Goal: Task Accomplishment & Management: Manage account settings

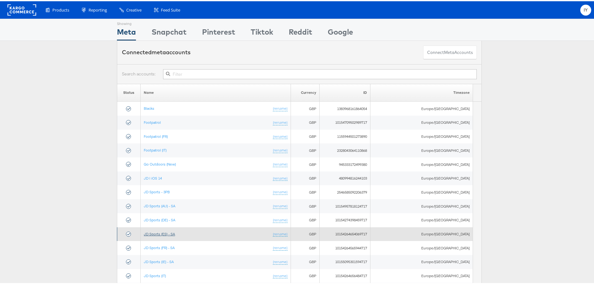
click at [171, 234] on link "JD Sports (ES) - SA" at bounding box center [159, 232] width 31 height 5
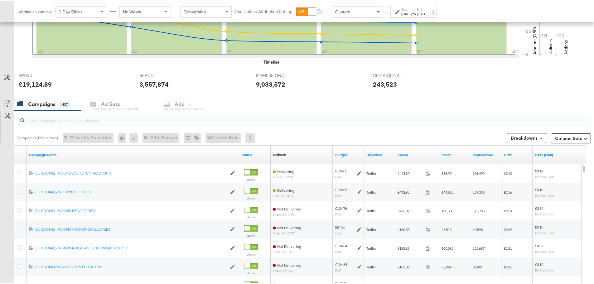
scroll to position [202, 0]
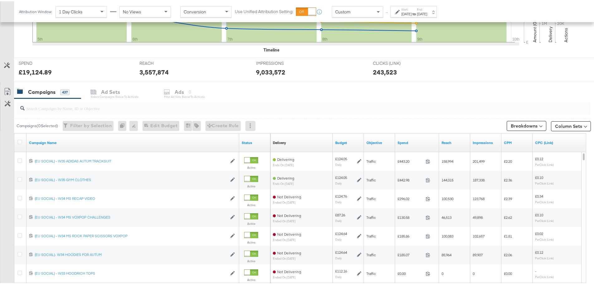
click at [69, 108] on input "search" at bounding box center [282, 105] width 514 height 12
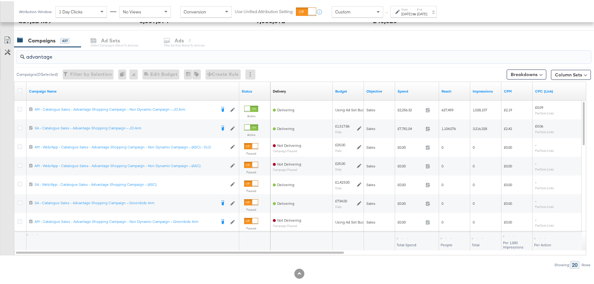
scroll to position [264, 0]
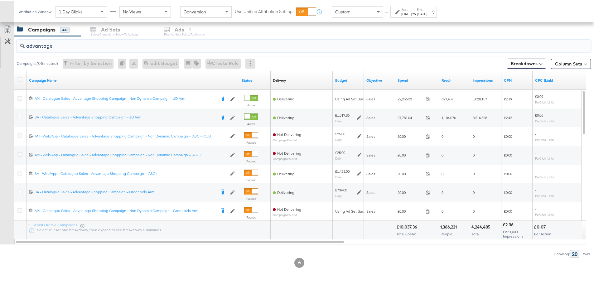
type input "advantage"
click at [417, 15] on div "Start: Oct 5th 2025 to End: Oct 9th 2025" at bounding box center [413, 11] width 46 height 12
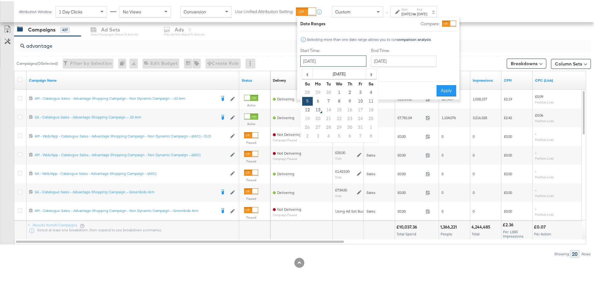
click at [347, 56] on input "October 5th 2025" at bounding box center [333, 59] width 66 height 11
click at [370, 103] on td "11" at bounding box center [371, 100] width 11 height 9
type input "[DATE]"
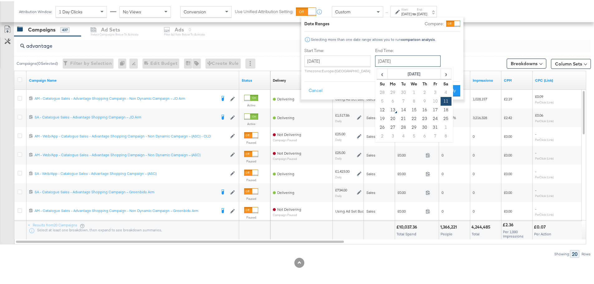
click at [411, 60] on input "[DATE]" at bounding box center [407, 59] width 65 height 11
click at [441, 99] on td "11" at bounding box center [446, 100] width 11 height 9
click at [449, 92] on button "Apply" at bounding box center [451, 89] width 20 height 11
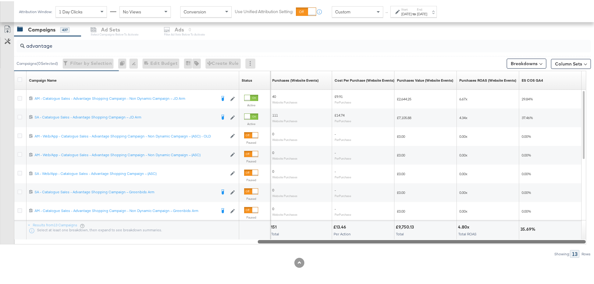
drag, startPoint x: 248, startPoint y: 240, endPoint x: 577, endPoint y: 244, distance: 328.4
click at [577, 244] on div "advantage Campaigns ( 0 Selected) Filter by Selection Filter 0 campaigns 0 Rena…" at bounding box center [295, 146] width 591 height 222
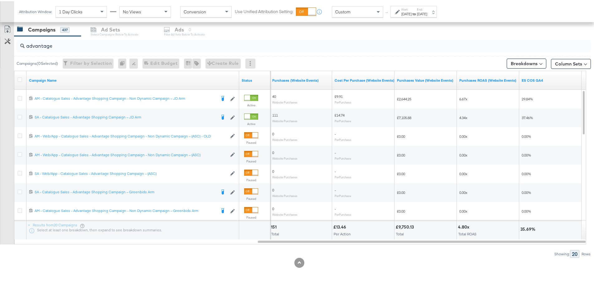
click at [427, 15] on div "[DATE]" at bounding box center [422, 12] width 10 height 5
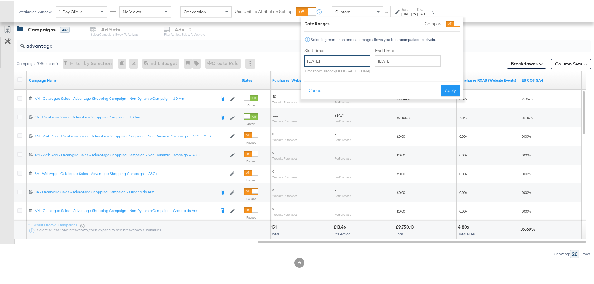
click at [332, 59] on input "[DATE]" at bounding box center [337, 59] width 66 height 11
click at [364, 96] on td "10" at bounding box center [364, 100] width 11 height 9
type input "[DATE]"
click at [409, 66] on div "End Time: October 11th 2025 ‹ October 2025 › Su Mo Tu We Th Fr Sa 28 29 30 1 2 …" at bounding box center [409, 60] width 68 height 28
click at [408, 61] on input "[DATE]" at bounding box center [407, 59] width 65 height 11
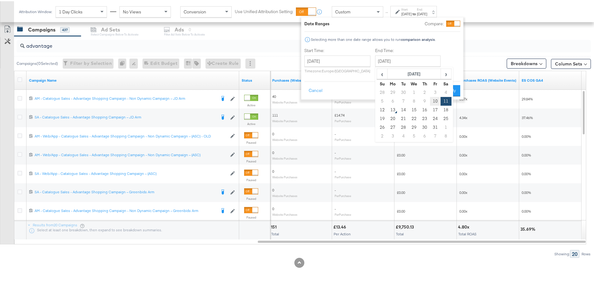
click at [436, 99] on td "10" at bounding box center [435, 100] width 11 height 9
type input "[DATE]"
click at [449, 89] on button "Apply" at bounding box center [451, 89] width 20 height 11
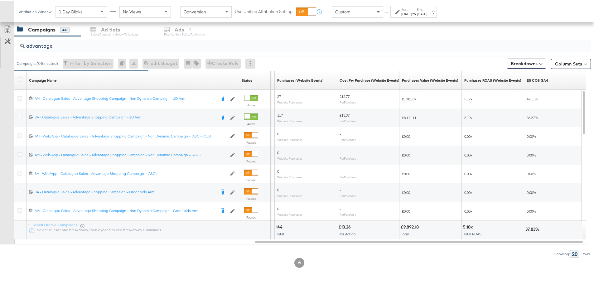
click at [416, 17] on div "Attribution Window: 1 Day Clicks No Views Conversion Use Unified Attribution Se…" at bounding box center [229, 10] width 431 height 21
click at [410, 10] on div "[DATE]" at bounding box center [406, 12] width 10 height 5
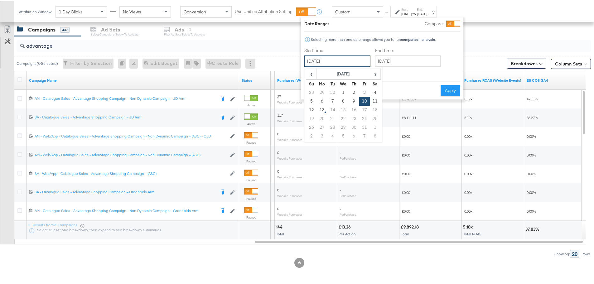
click at [332, 61] on input "[DATE]" at bounding box center [337, 59] width 66 height 11
click at [353, 100] on td "9" at bounding box center [354, 100] width 11 height 9
type input "[DATE]"
click at [392, 62] on input "[DATE]" at bounding box center [405, 59] width 65 height 11
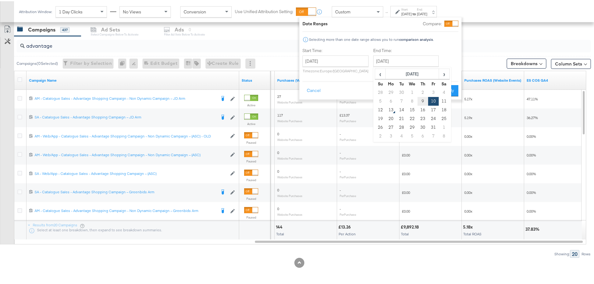
click at [420, 98] on td "9" at bounding box center [423, 100] width 11 height 9
type input "[DATE]"
click at [442, 87] on button "Apply" at bounding box center [447, 89] width 20 height 11
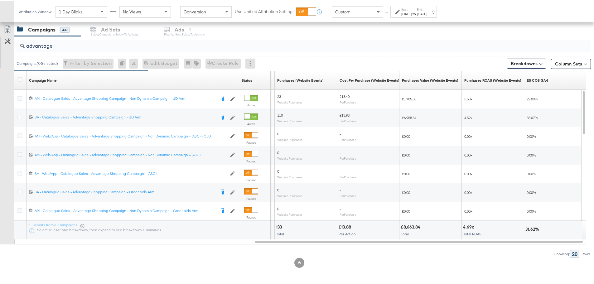
click at [408, 11] on div "[DATE]" at bounding box center [406, 12] width 10 height 5
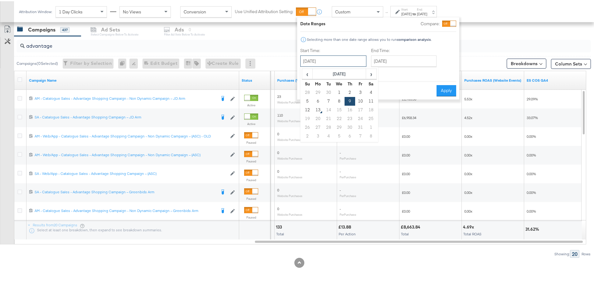
click at [349, 58] on input "[DATE]" at bounding box center [333, 59] width 66 height 11
click at [308, 108] on td "12" at bounding box center [307, 108] width 11 height 9
type input "[DATE]"
click at [452, 92] on button "Apply" at bounding box center [451, 89] width 20 height 11
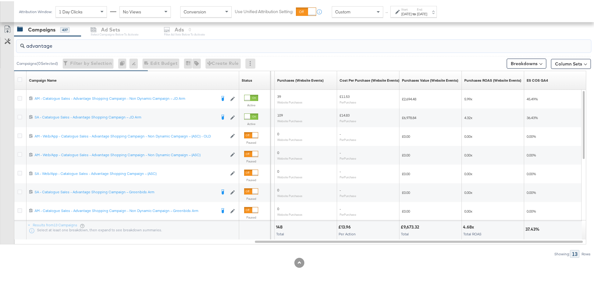
drag, startPoint x: 74, startPoint y: 43, endPoint x: -12, endPoint y: 48, distance: 86.2
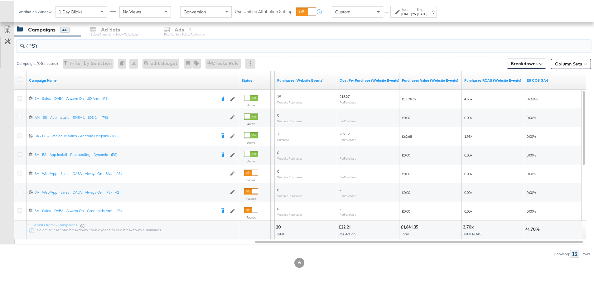
type input "(PS)"
click at [412, 13] on div "[DATE]" at bounding box center [406, 12] width 10 height 5
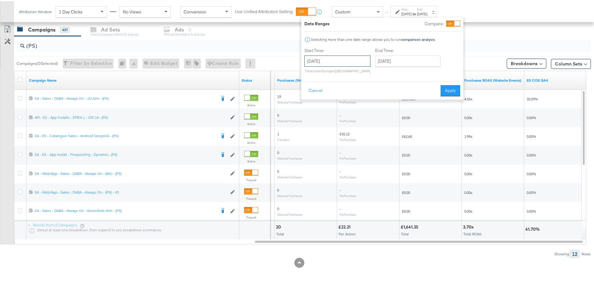
click at [352, 64] on input "[DATE]" at bounding box center [337, 59] width 66 height 11
click at [374, 97] on td "11" at bounding box center [375, 100] width 11 height 9
type input "[DATE]"
click at [435, 58] on input "[DATE]" at bounding box center [407, 59] width 65 height 11
click at [443, 100] on td "11" at bounding box center [446, 100] width 11 height 9
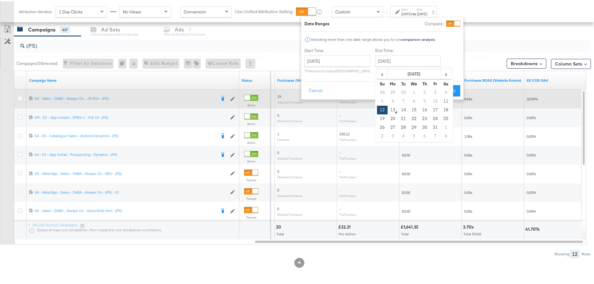
type input "[DATE]"
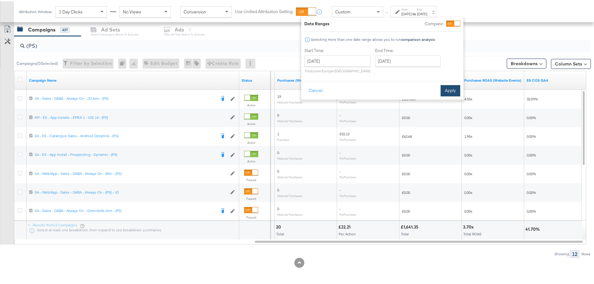
click at [446, 87] on button "Apply" at bounding box center [451, 89] width 20 height 11
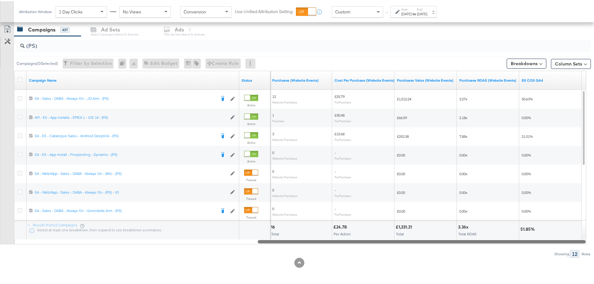
drag, startPoint x: 424, startPoint y: 242, endPoint x: 505, endPoint y: 254, distance: 81.4
click at [500, 258] on div "KPIs Performance & KPIs Customize KPIs ✔ Clicks (Link) ✔ Reach ✔ Impressions ✔ …" at bounding box center [299, 71] width 599 height 425
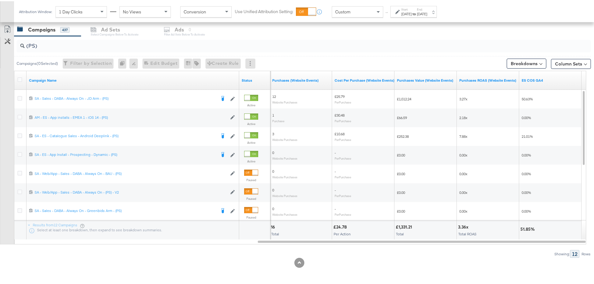
click at [412, 13] on div "[DATE]" at bounding box center [406, 12] width 10 height 5
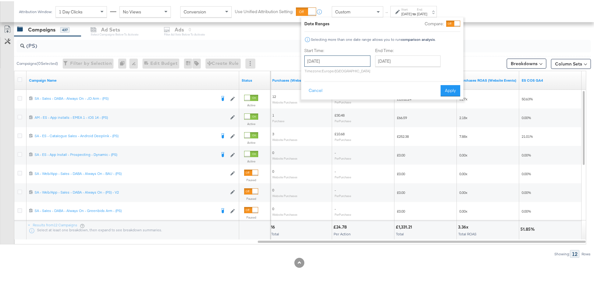
click at [333, 55] on input "[DATE]" at bounding box center [337, 59] width 66 height 11
click at [365, 101] on td "10" at bounding box center [364, 100] width 11 height 9
type input "[DATE]"
click at [403, 59] on input "[DATE]" at bounding box center [407, 59] width 65 height 11
click at [434, 99] on td "10" at bounding box center [435, 100] width 11 height 9
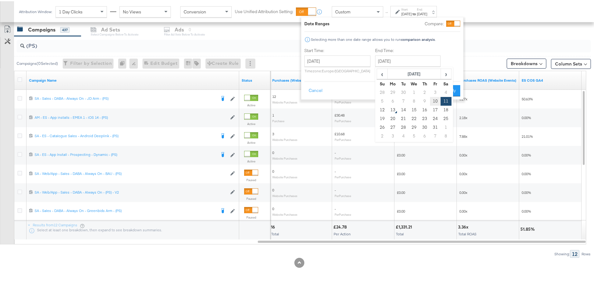
type input "[DATE]"
click at [452, 86] on button "Apply" at bounding box center [451, 89] width 20 height 11
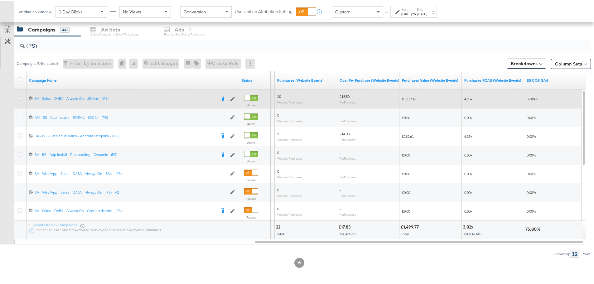
click at [21, 97] on icon at bounding box center [19, 97] width 5 height 5
click at [0, 0] on input "checkbox" at bounding box center [0, 0] width 0 height 0
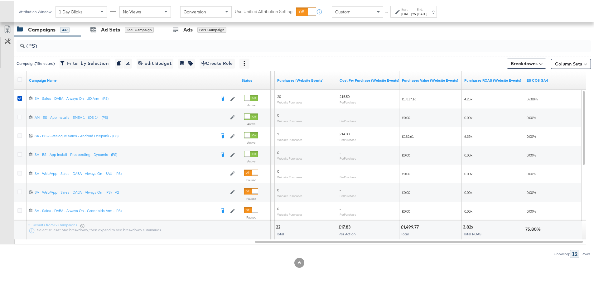
click at [117, 31] on div "Ad Sets" at bounding box center [110, 28] width 19 height 7
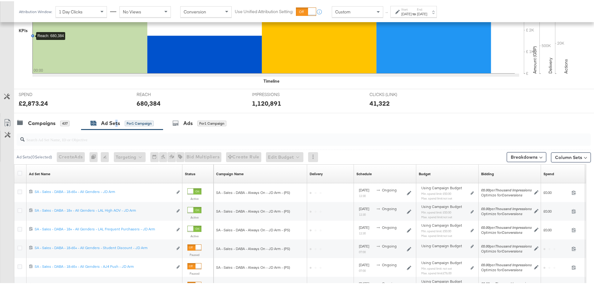
scroll to position [245, 0]
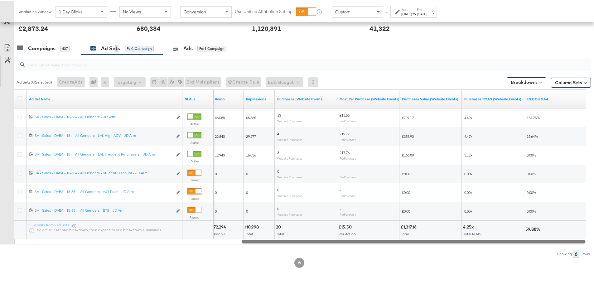
drag, startPoint x: 193, startPoint y: 241, endPoint x: 511, endPoint y: 257, distance: 319.1
click at [511, 257] on div "KPIs Performance & KPIs Customize KPIs ✔ Clicks (Link) ✔ Reach ✔ Impressions ✔ …" at bounding box center [299, 81] width 599 height 406
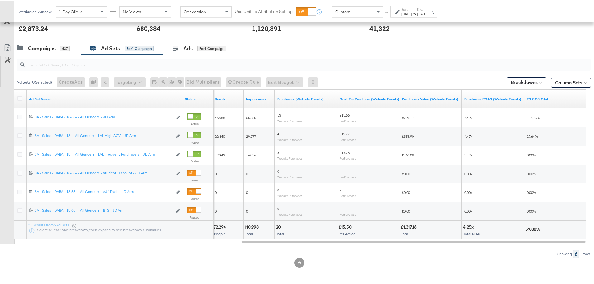
click at [401, 13] on div "[DATE]" at bounding box center [406, 12] width 10 height 5
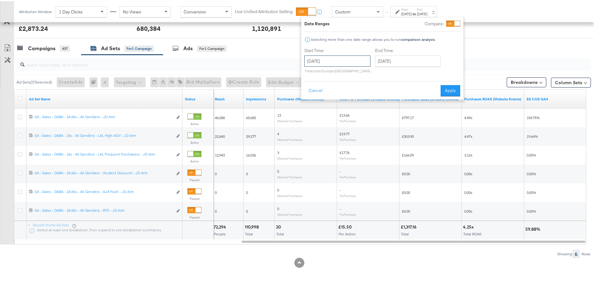
click at [355, 59] on input "[DATE]" at bounding box center [337, 59] width 66 height 11
click at [376, 99] on td "11" at bounding box center [375, 100] width 11 height 9
type input "[DATE]"
click at [449, 94] on button "Apply" at bounding box center [451, 89] width 20 height 11
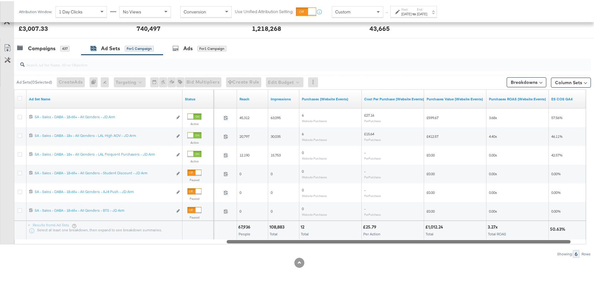
drag, startPoint x: 439, startPoint y: 240, endPoint x: 424, endPoint y: 245, distance: 15.7
click at [424, 245] on div "Ad Sets ( 0 Selected) Create Ads At least one ad set must be selected 0 Rename …" at bounding box center [295, 155] width 591 height 203
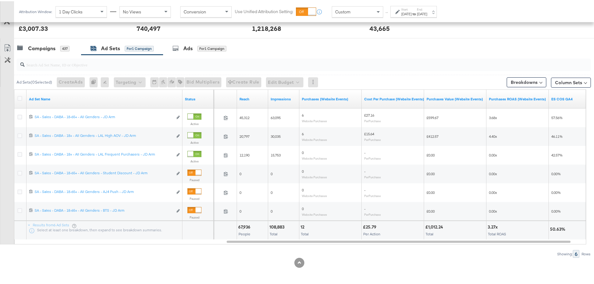
click at [409, 10] on div "[DATE]" at bounding box center [406, 12] width 10 height 5
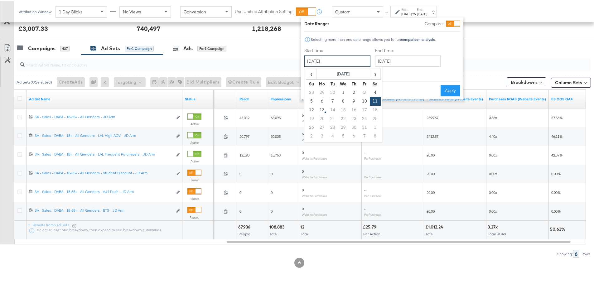
click at [361, 59] on input "[DATE]" at bounding box center [337, 59] width 66 height 11
click at [351, 99] on td "9" at bounding box center [354, 100] width 11 height 9
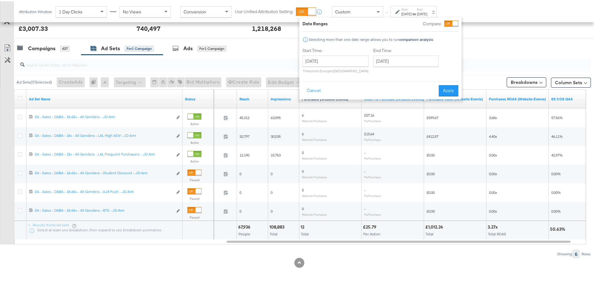
type input "[DATE]"
click at [411, 61] on input "[DATE]" at bounding box center [405, 59] width 65 height 11
click at [422, 98] on td "9" at bounding box center [423, 100] width 11 height 9
type input "[DATE]"
click at [446, 90] on button "Apply" at bounding box center [447, 89] width 20 height 11
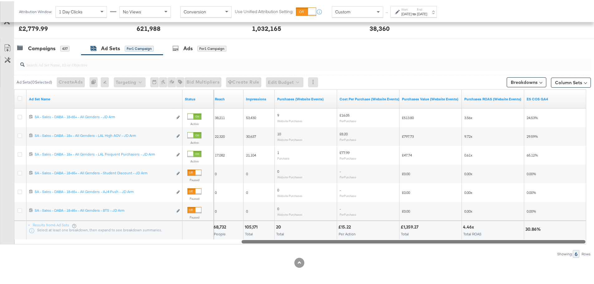
drag, startPoint x: 302, startPoint y: 239, endPoint x: 385, endPoint y: 242, distance: 82.7
click at [385, 242] on div at bounding box center [414, 240] width 344 height 5
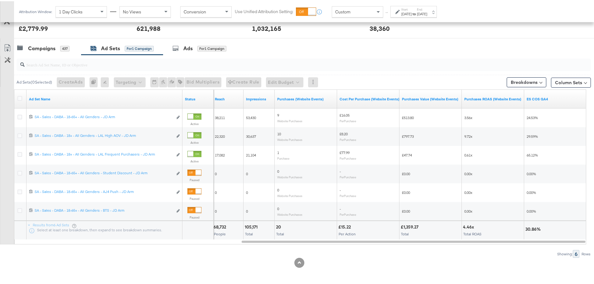
click at [427, 12] on div "[DATE]" at bounding box center [422, 12] width 10 height 5
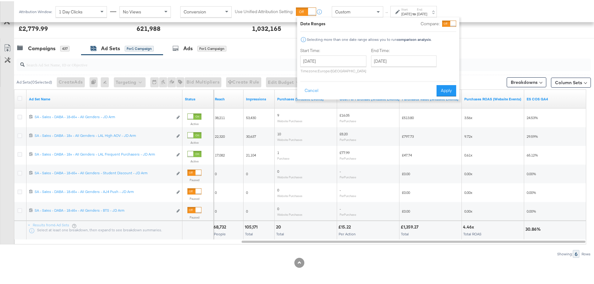
click at [502, 11] on div "Attribution Window: 1 Day Clicks No Views Conversion Use Unified Attribution Se…" at bounding box center [297, 10] width 594 height 21
click at [486, 3] on div "Attribution Window: 1 Day Clicks No Views Conversion Use Unified Attribution Se…" at bounding box center [297, 10] width 594 height 21
click at [312, 89] on button "Cancel" at bounding box center [311, 89] width 22 height 11
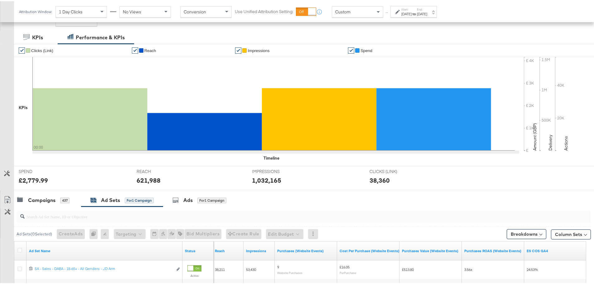
scroll to position [125, 0]
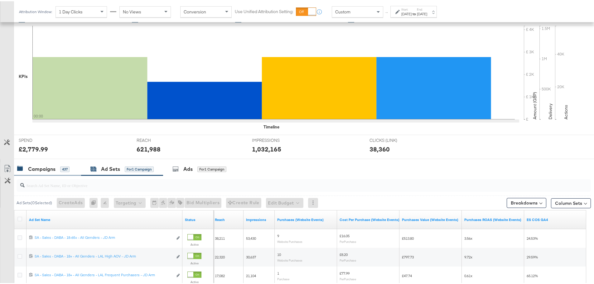
click at [49, 167] on div "Campaigns" at bounding box center [41, 167] width 27 height 7
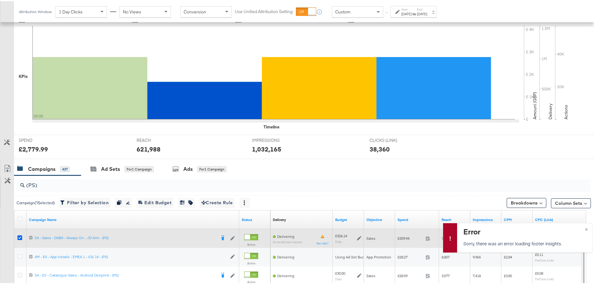
click at [20, 236] on icon at bounding box center [19, 236] width 5 height 5
click at [0, 0] on input "checkbox" at bounding box center [0, 0] width 0 height 0
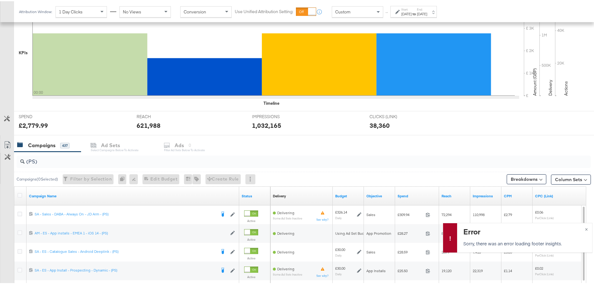
scroll to position [218, 0]
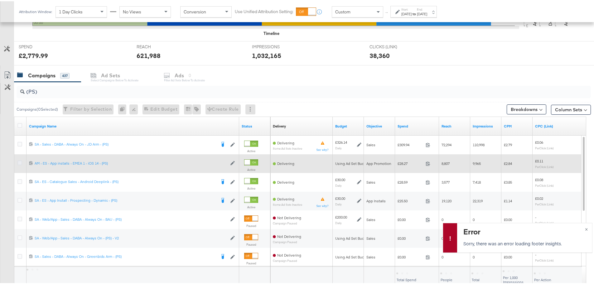
click at [20, 162] on icon at bounding box center [19, 161] width 5 height 5
click at [0, 0] on input "checkbox" at bounding box center [0, 0] width 0 height 0
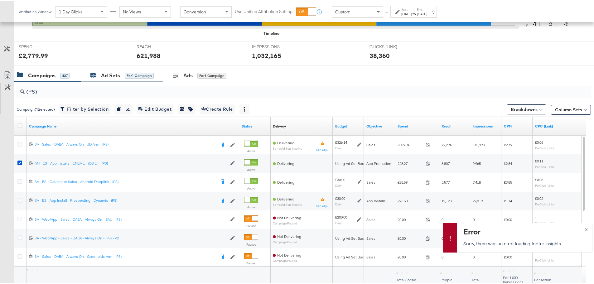
click at [109, 75] on div "Ad Sets" at bounding box center [110, 74] width 19 height 7
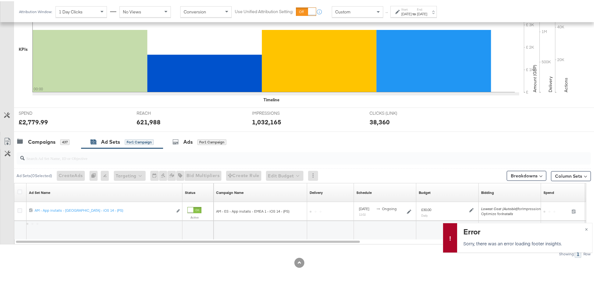
scroll to position [152, 0]
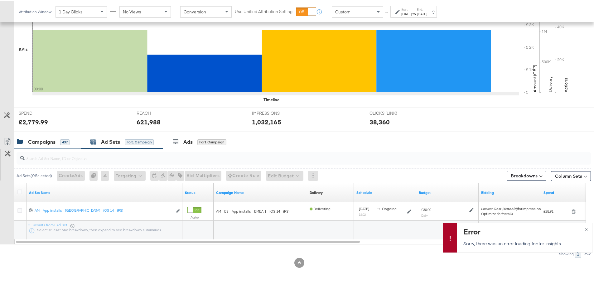
click at [40, 135] on div "Campaigns 437" at bounding box center [47, 140] width 67 height 13
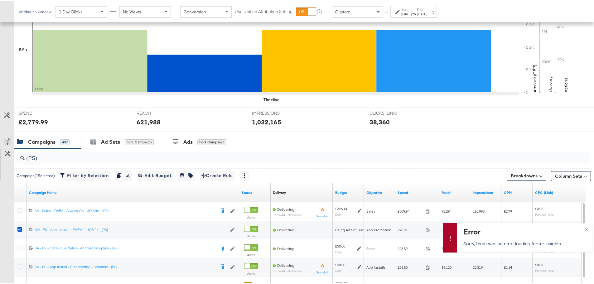
scroll to position [218, 0]
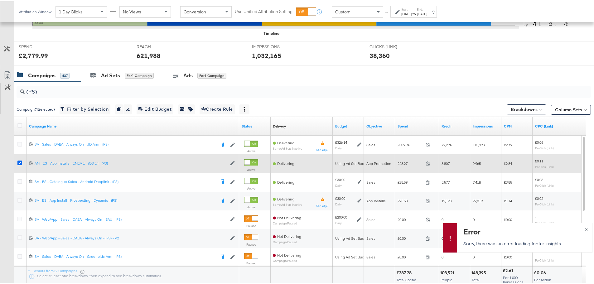
click at [19, 162] on icon at bounding box center [19, 161] width 5 height 5
click at [0, 0] on input "checkbox" at bounding box center [0, 0] width 0 height 0
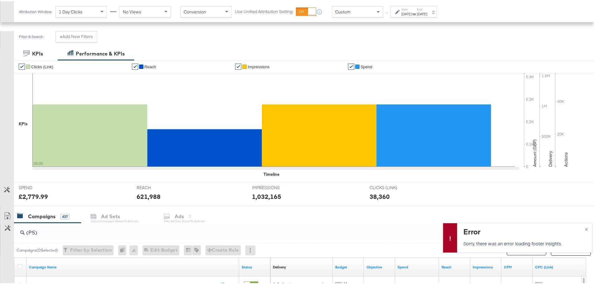
scroll to position [0, 0]
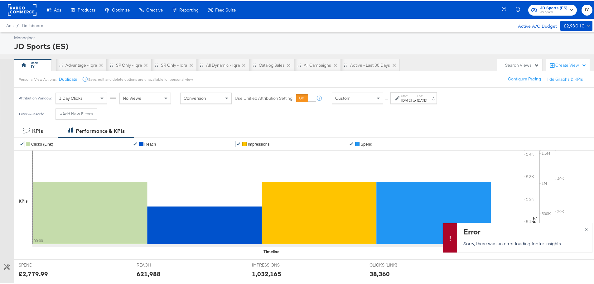
click at [553, 9] on span "JD Sports" at bounding box center [553, 11] width 27 height 5
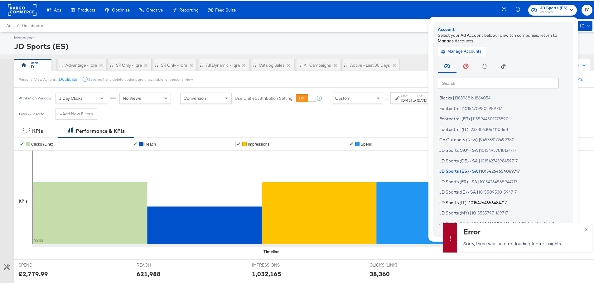
click at [463, 199] on li "JD Sports (IT) | 10154264656484717" at bounding box center [505, 201] width 134 height 9
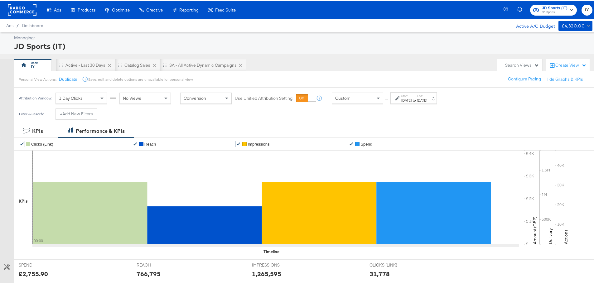
click at [412, 101] on div "[DATE]" at bounding box center [406, 99] width 10 height 5
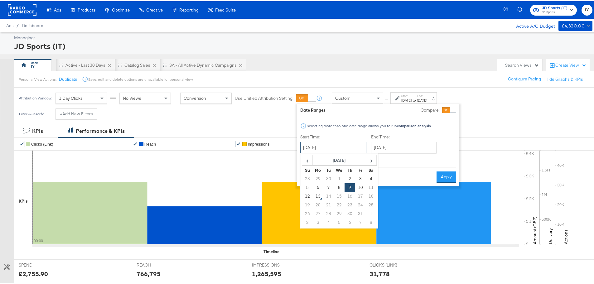
click at [330, 147] on input "[DATE]" at bounding box center [333, 146] width 66 height 11
click at [308, 195] on td "12" at bounding box center [307, 195] width 11 height 9
type input "[DATE]"
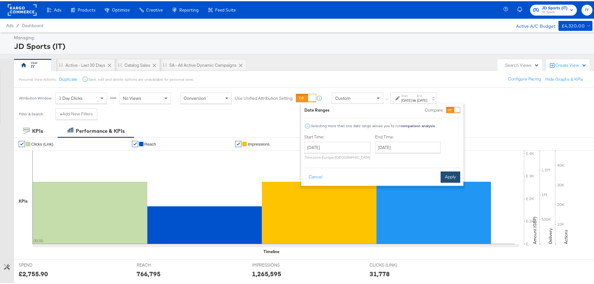
click at [443, 172] on button "Apply" at bounding box center [451, 175] width 20 height 11
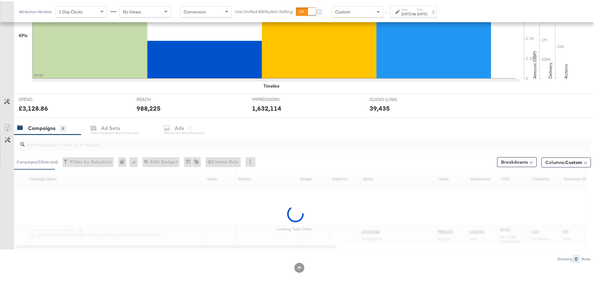
scroll to position [171, 0]
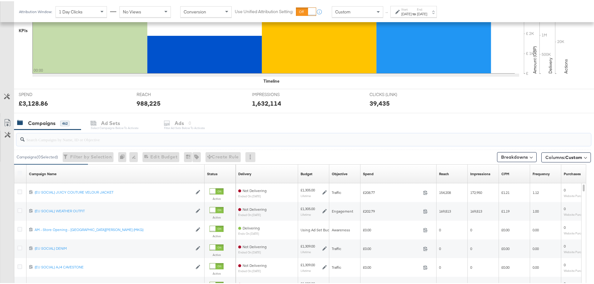
click at [126, 138] on input "search" at bounding box center [282, 136] width 514 height 12
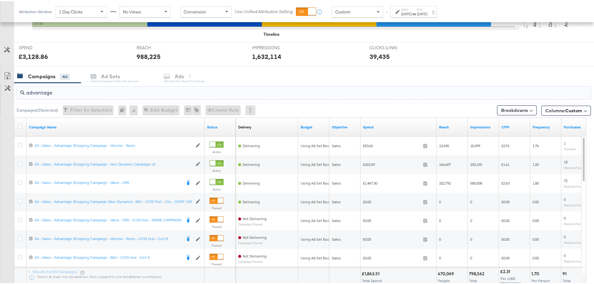
scroll to position [264, 0]
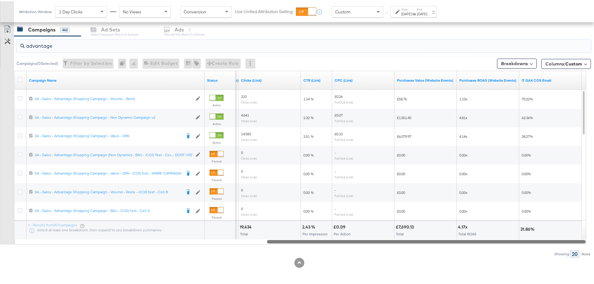
drag, startPoint x: 329, startPoint y: 239, endPoint x: 598, endPoint y: 254, distance: 269.8
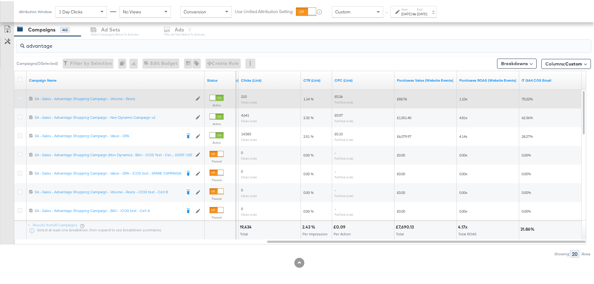
type input "advantage"
click at [19, 97] on icon at bounding box center [19, 97] width 5 height 5
click at [0, 0] on input "checkbox" at bounding box center [0, 0] width 0 height 0
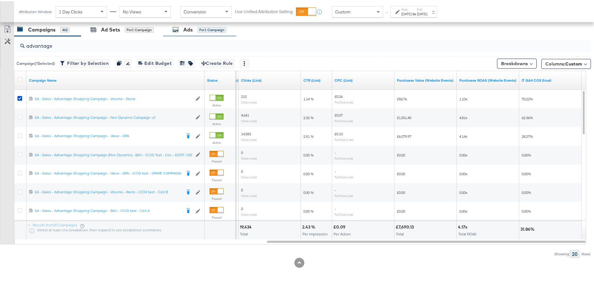
click at [187, 34] on div "Ads for 1 Campaign" at bounding box center [199, 28] width 73 height 13
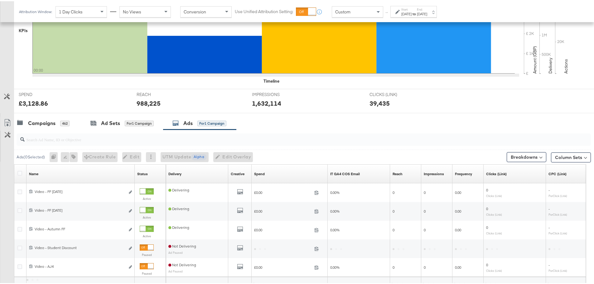
scroll to position [227, 0]
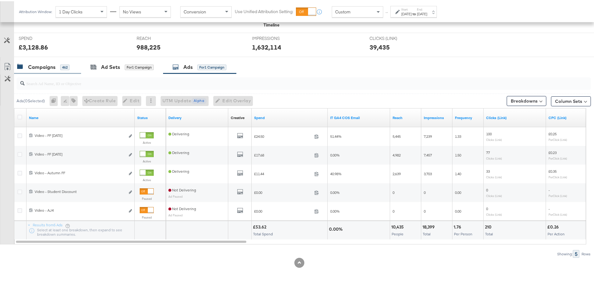
click at [49, 66] on div "Campaigns" at bounding box center [41, 65] width 27 height 7
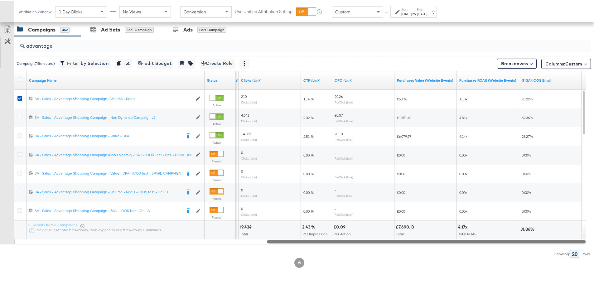
drag, startPoint x: 194, startPoint y: 241, endPoint x: 510, endPoint y: 245, distance: 316.5
click at [510, 245] on div "advantage Campaign ( 1 Selected) Filter by Selection Filter 1 campaign Duplicat…" at bounding box center [295, 146] width 591 height 222
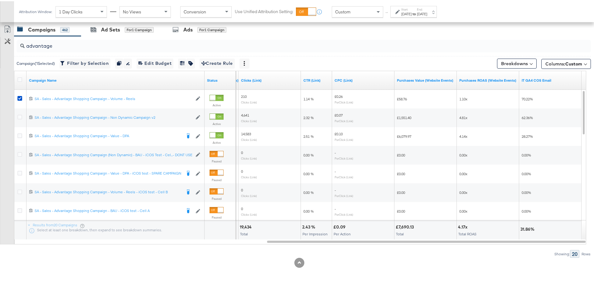
click at [427, 12] on div "[DATE]" at bounding box center [422, 12] width 10 height 5
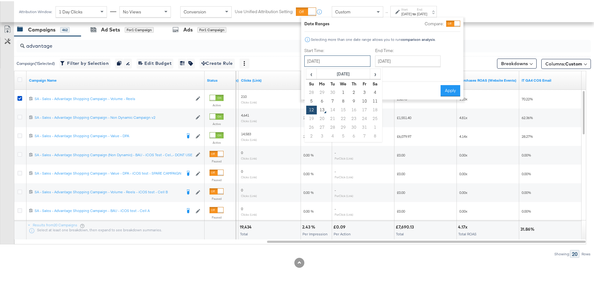
click at [316, 60] on input "[DATE]" at bounding box center [337, 59] width 66 height 11
click at [371, 99] on td "11" at bounding box center [375, 100] width 11 height 9
type input "[DATE]"
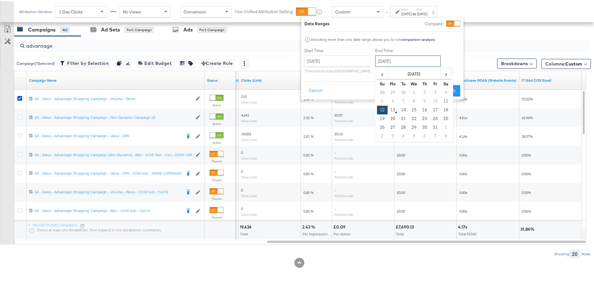
click at [404, 61] on input "[DATE]" at bounding box center [407, 59] width 65 height 11
click at [442, 99] on td "11" at bounding box center [446, 100] width 11 height 9
type input "[DATE]"
click at [453, 84] on div "Cancel Apply" at bounding box center [382, 87] width 156 height 15
click at [453, 87] on button "Apply" at bounding box center [451, 89] width 20 height 11
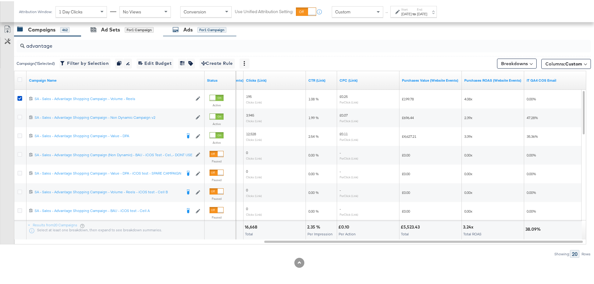
click at [179, 32] on div "Ads for 1 Campaign" at bounding box center [199, 28] width 73 height 13
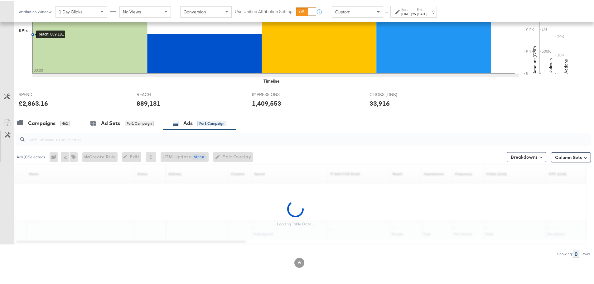
scroll to position [227, 0]
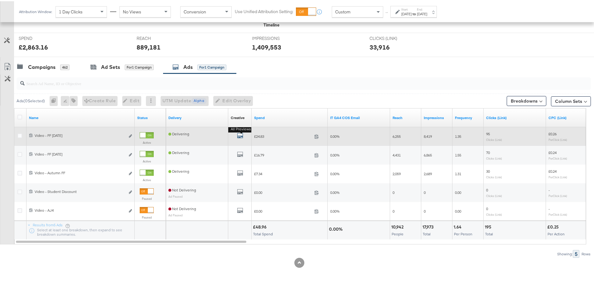
click at [238, 134] on icon "default" at bounding box center [240, 134] width 6 height 6
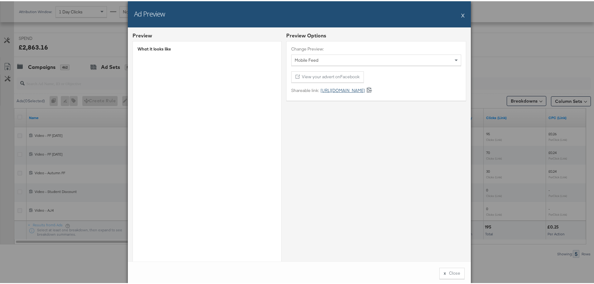
click at [360, 88] on link "[URL][DOMAIN_NAME]" at bounding box center [342, 89] width 46 height 6
click at [461, 14] on button "X" at bounding box center [462, 14] width 3 height 12
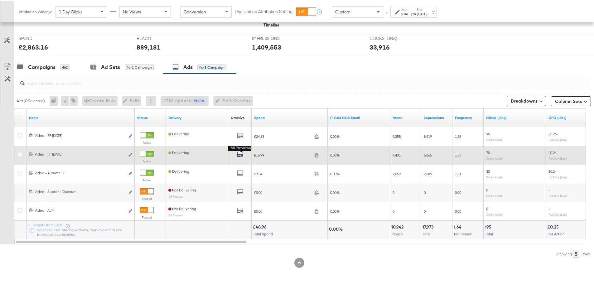
click at [242, 153] on icon "default" at bounding box center [240, 153] width 6 height 6
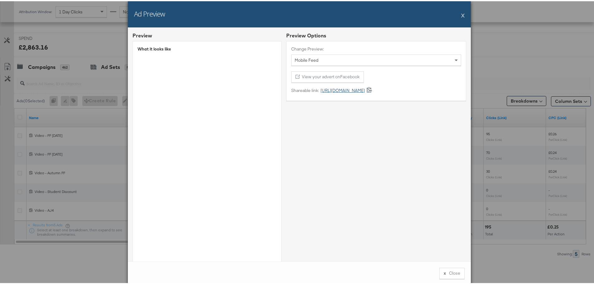
click at [332, 91] on link "[URL][DOMAIN_NAME]" at bounding box center [342, 89] width 46 height 6
click at [461, 13] on button "X" at bounding box center [462, 14] width 3 height 12
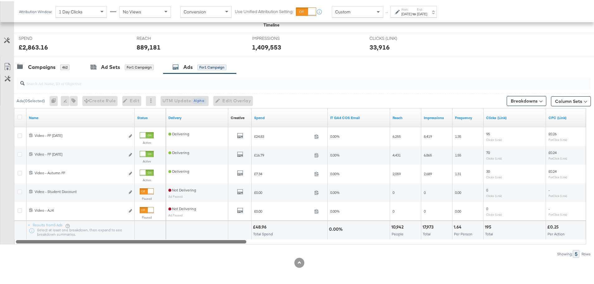
drag, startPoint x: 228, startPoint y: 239, endPoint x: 155, endPoint y: 253, distance: 74.1
click at [155, 253] on div "Ads ( 0 Selected) 0 Rename 0 ads Tags for 0 campaigns Create Rule Edit 0 ads Ed…" at bounding box center [295, 164] width 591 height 184
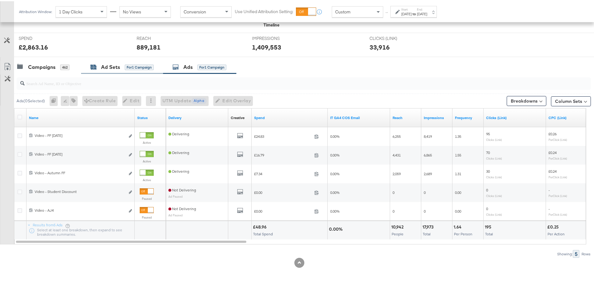
click at [99, 62] on div "Ad Sets for 1 Campaign" at bounding box center [121, 65] width 63 height 7
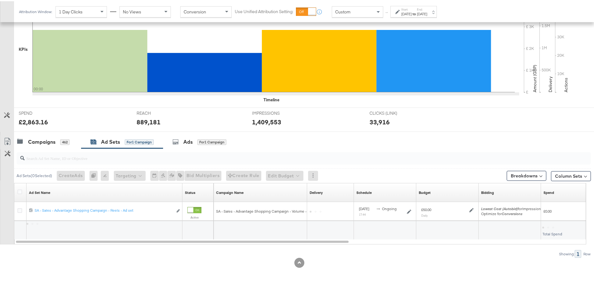
scroll to position [152, 0]
click at [417, 12] on strong "to" at bounding box center [414, 12] width 5 height 5
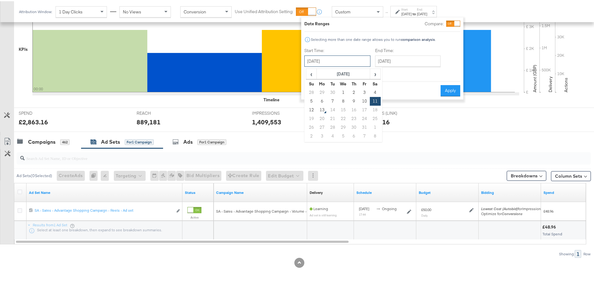
click at [352, 60] on input "[DATE]" at bounding box center [337, 59] width 66 height 11
click at [363, 100] on td "10" at bounding box center [364, 100] width 11 height 9
type input "[DATE]"
click at [428, 59] on input "[DATE]" at bounding box center [407, 59] width 65 height 11
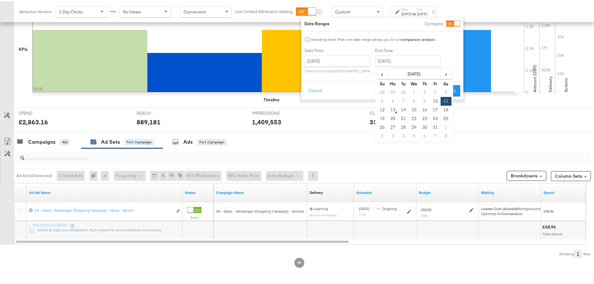
click at [434, 101] on td "10" at bounding box center [435, 100] width 11 height 9
type input "[DATE]"
click at [444, 89] on button "Apply" at bounding box center [451, 89] width 20 height 11
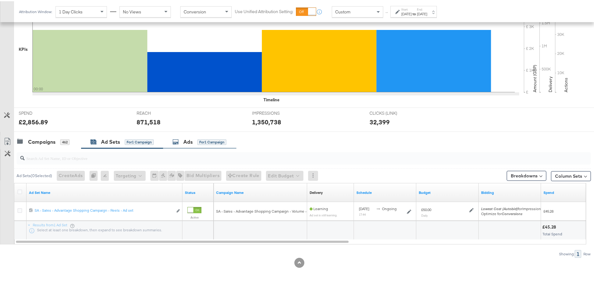
click at [195, 143] on div "Ads for 1 Campaign" at bounding box center [199, 140] width 54 height 7
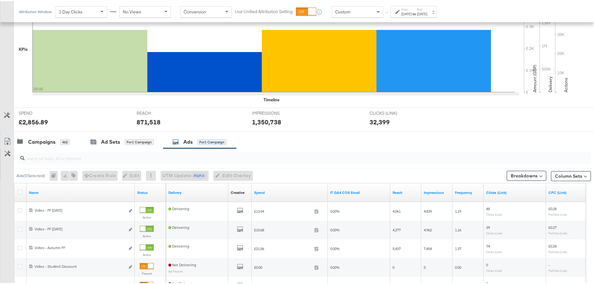
scroll to position [183, 0]
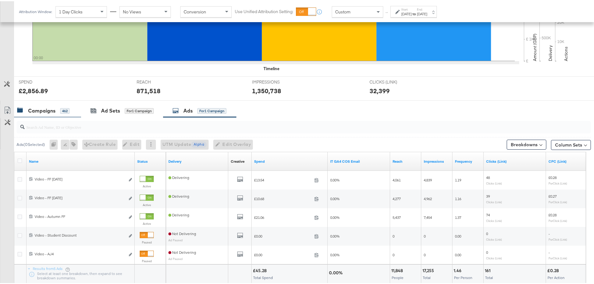
click at [60, 109] on div "462" at bounding box center [64, 110] width 9 height 6
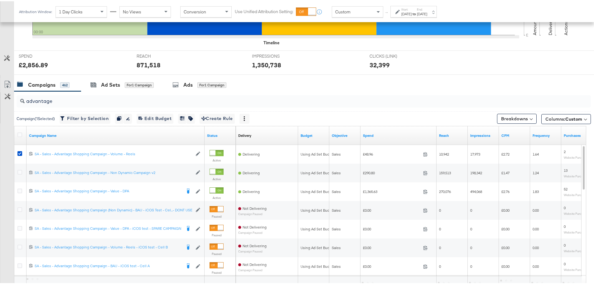
scroll to position [264, 0]
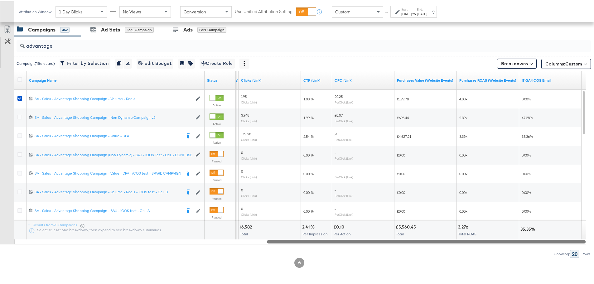
drag, startPoint x: 313, startPoint y: 239, endPoint x: 598, endPoint y: 239, distance: 285.6
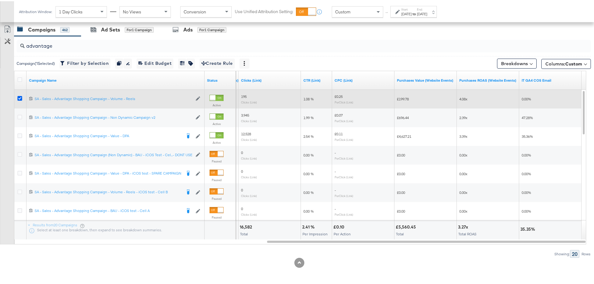
click at [20, 95] on icon at bounding box center [19, 97] width 5 height 5
click at [0, 0] on input "checkbox" at bounding box center [0, 0] width 0 height 0
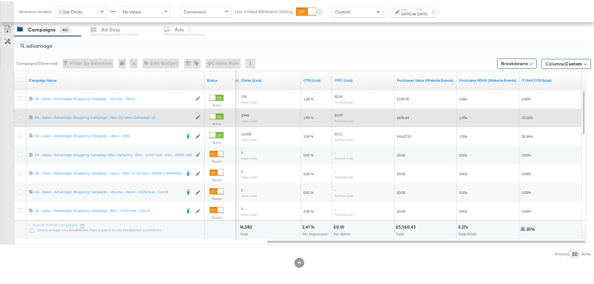
click at [18, 116] on icon at bounding box center [19, 116] width 5 height 5
click at [0, 0] on input "checkbox" at bounding box center [0, 0] width 0 height 0
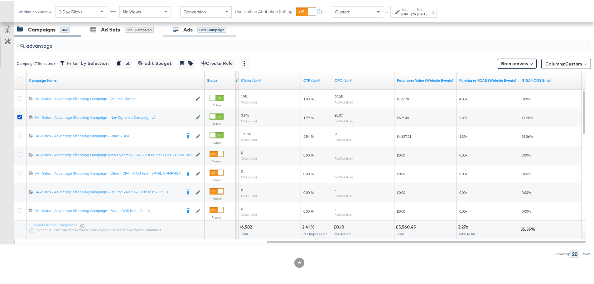
click at [191, 31] on div "Ads" at bounding box center [187, 28] width 9 height 7
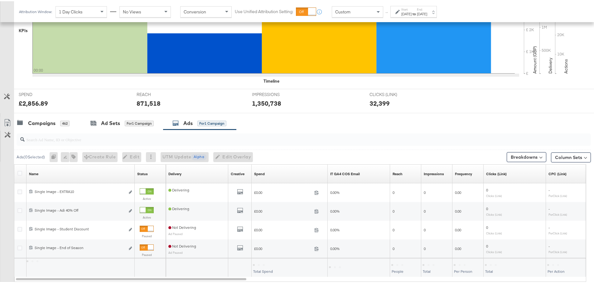
scroll to position [208, 0]
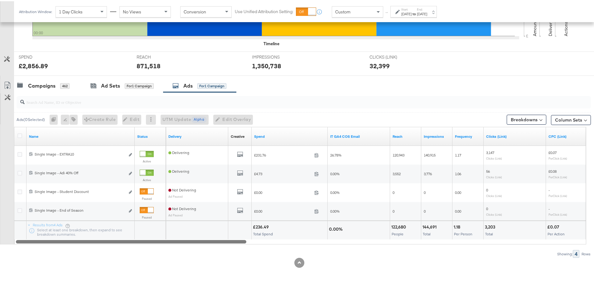
drag, startPoint x: 186, startPoint y: 241, endPoint x: 154, endPoint y: 259, distance: 36.4
click at [154, 259] on div "KPIs Performance & KPIs Customize KPIs ✔ Clicks (Link) ✔ Reach ✔ Impressions ✔ …" at bounding box center [299, 99] width 599 height 369
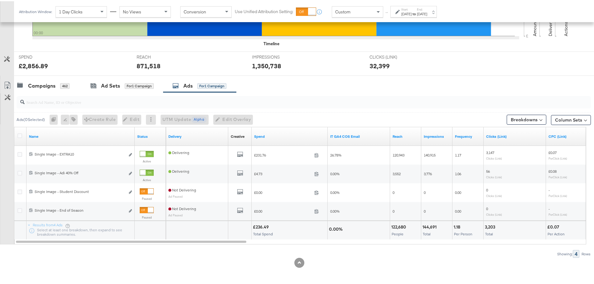
click at [427, 12] on div "[DATE]" at bounding box center [422, 12] width 10 height 5
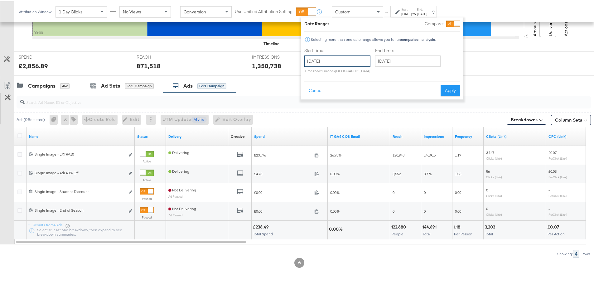
click at [341, 61] on input "[DATE]" at bounding box center [337, 59] width 66 height 11
click at [312, 110] on td "12" at bounding box center [311, 108] width 11 height 9
type input "[DATE]"
click at [444, 88] on button "Apply" at bounding box center [451, 89] width 20 height 11
